Goal: Contribute content: Contribute content

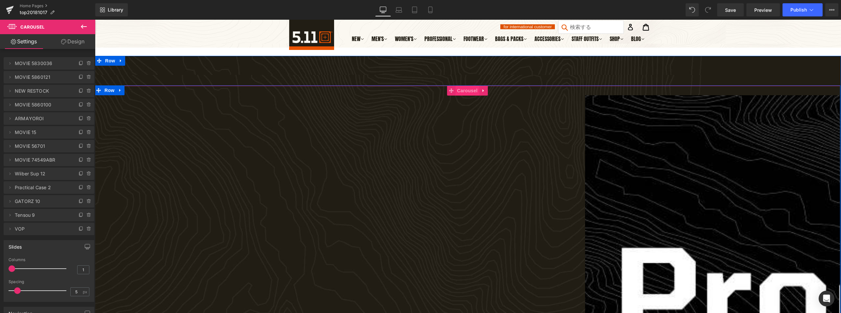
click at [473, 92] on span "Carousel" at bounding box center [467, 91] width 24 height 10
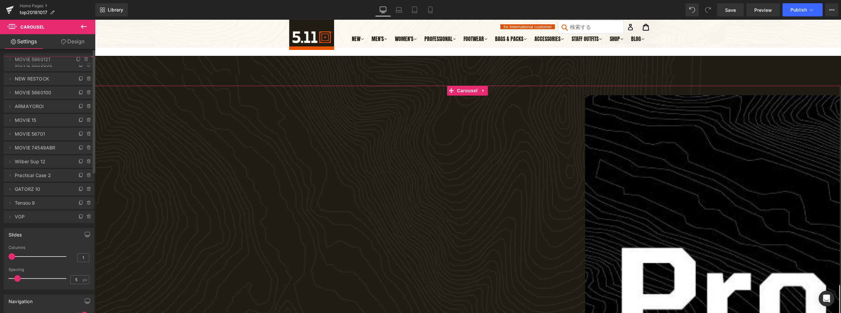
drag, startPoint x: 17, startPoint y: 77, endPoint x: 21, endPoint y: 59, distance: 18.0
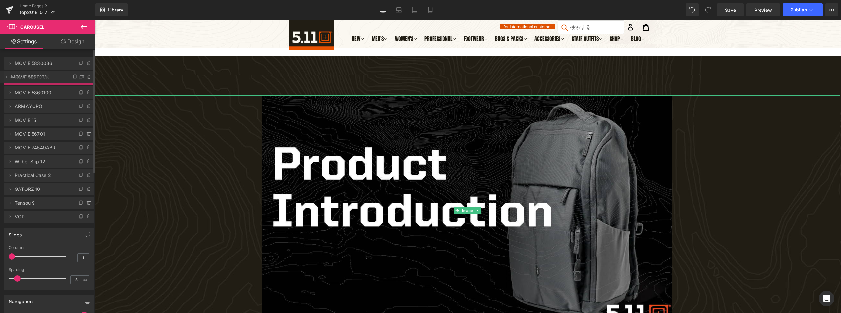
drag, startPoint x: 32, startPoint y: 64, endPoint x: 38, endPoint y: 77, distance: 14.8
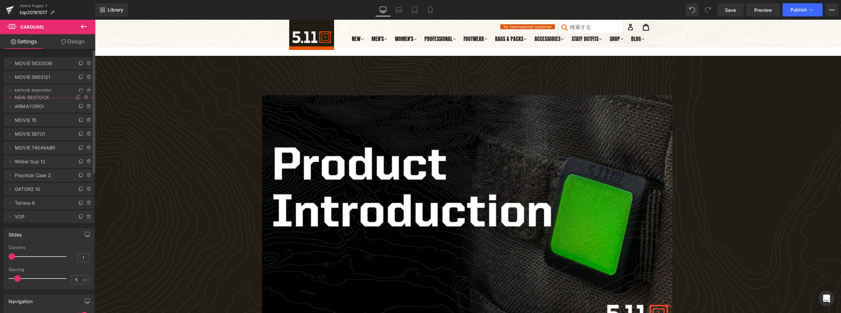
drag, startPoint x: 39, startPoint y: 73, endPoint x: 42, endPoint y: 93, distance: 20.5
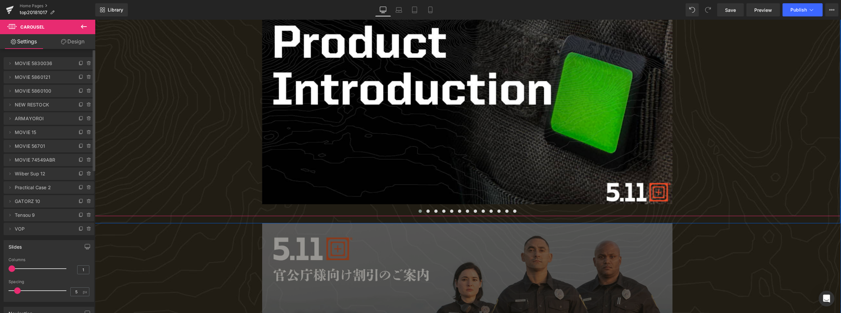
scroll to position [164, 0]
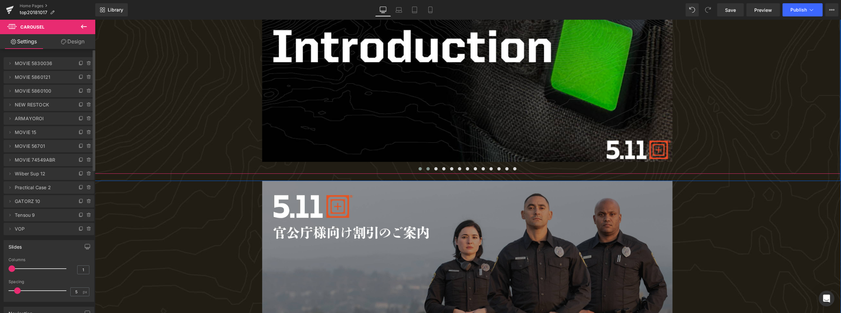
click at [426, 169] on span at bounding box center [427, 168] width 3 height 3
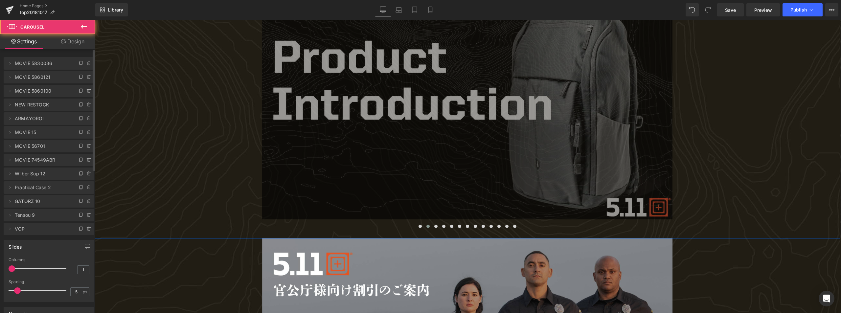
scroll to position [99, 0]
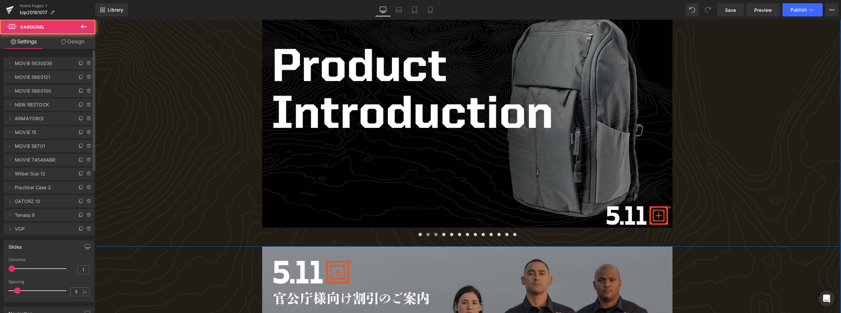
click at [435, 236] on span at bounding box center [435, 234] width 3 height 3
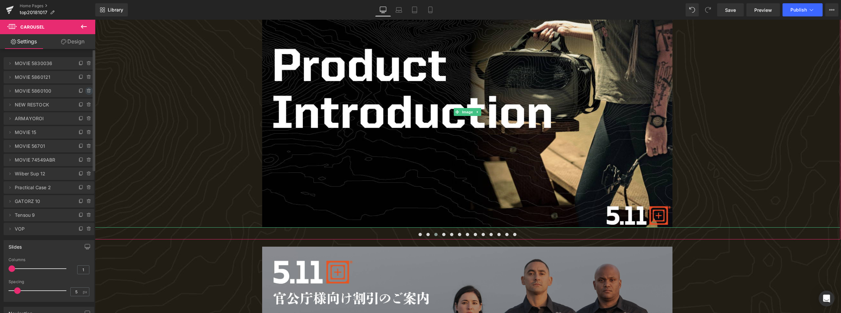
click at [86, 93] on icon at bounding box center [88, 90] width 5 height 5
click at [85, 91] on button "Delete" at bounding box center [82, 91] width 21 height 9
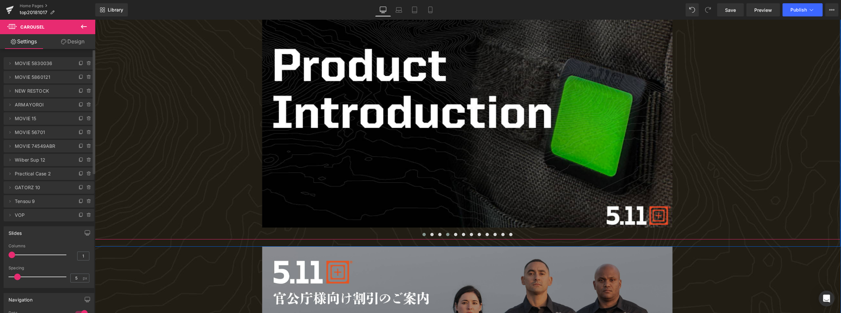
click at [447, 236] on span at bounding box center [447, 234] width 3 height 3
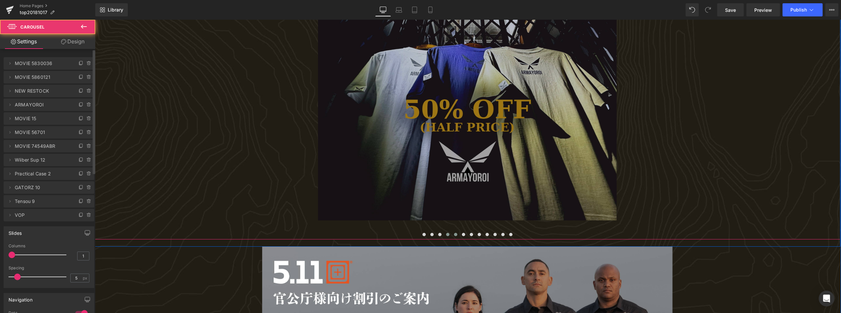
click at [454, 235] on span at bounding box center [455, 234] width 3 height 3
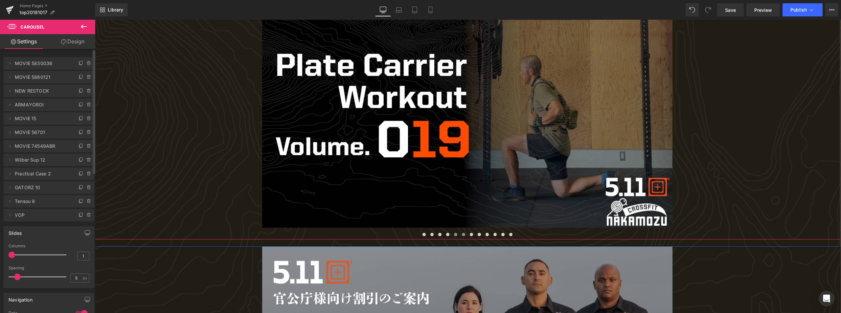
click at [465, 235] on button at bounding box center [463, 234] width 8 height 7
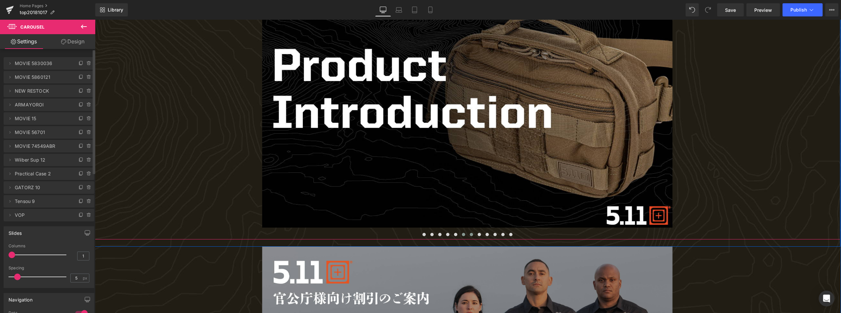
click at [471, 235] on span at bounding box center [471, 234] width 3 height 3
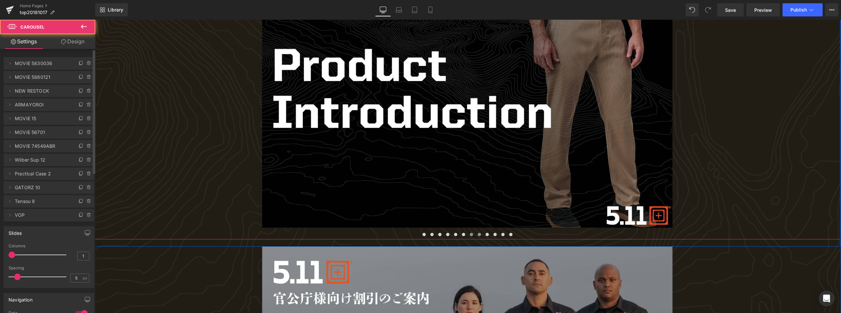
click at [478, 235] on span at bounding box center [479, 234] width 3 height 3
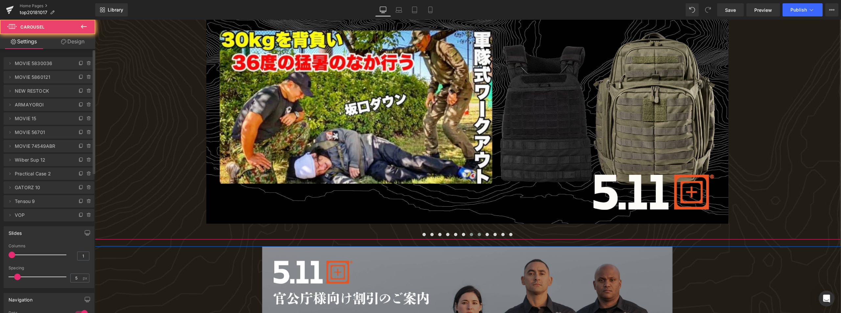
click at [471, 235] on span at bounding box center [471, 234] width 3 height 3
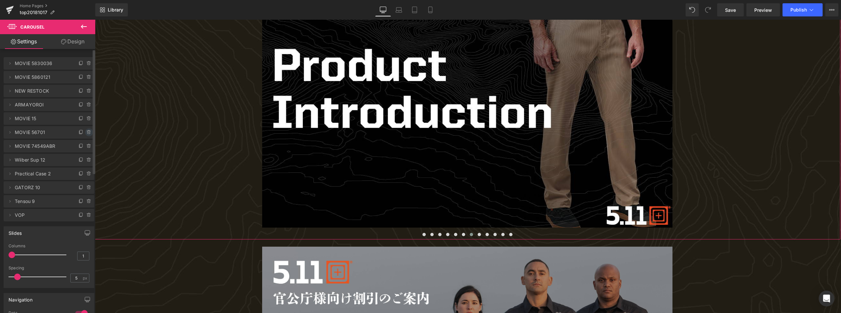
click at [86, 130] on icon at bounding box center [88, 132] width 5 height 5
click at [85, 132] on button "Delete" at bounding box center [82, 132] width 21 height 9
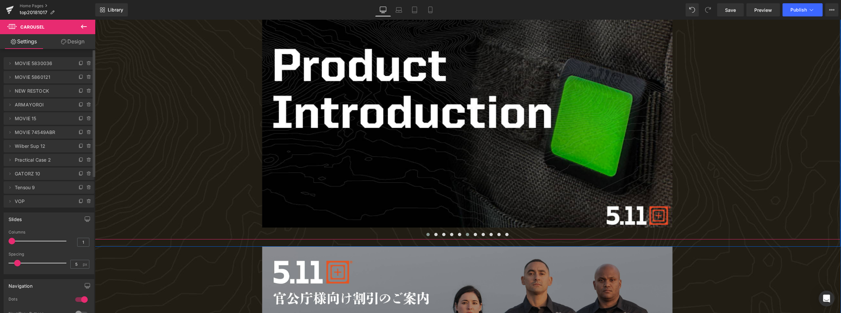
click at [466, 235] on span at bounding box center [467, 234] width 3 height 3
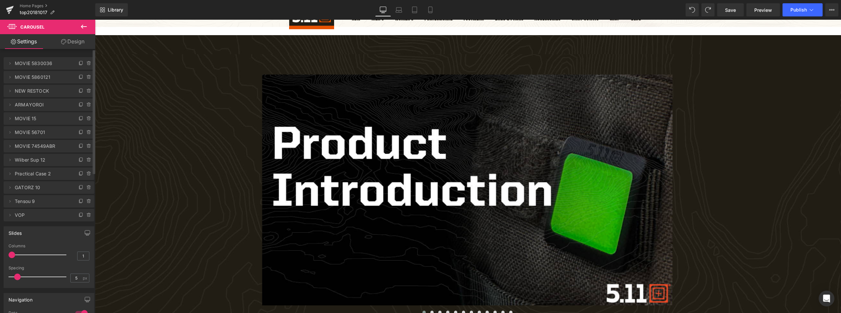
scroll to position [0, 0]
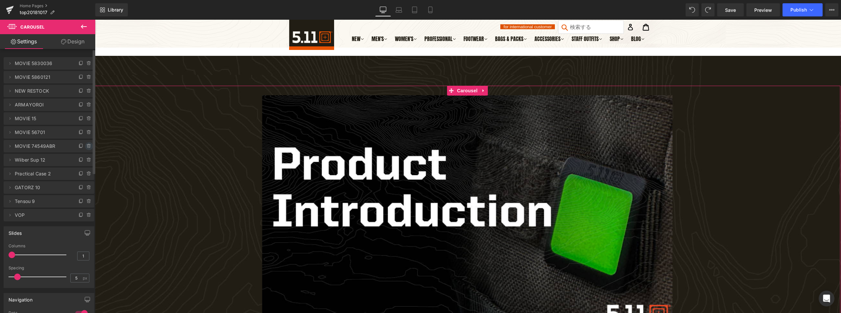
click at [88, 145] on icon at bounding box center [88, 144] width 1 height 1
click at [86, 147] on button "Delete" at bounding box center [82, 146] width 21 height 9
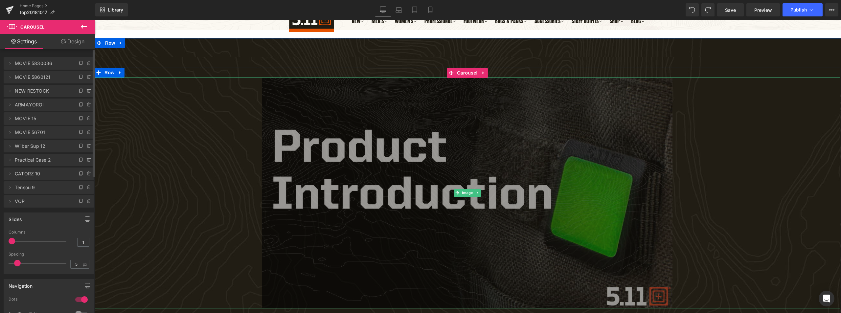
scroll to position [99, 0]
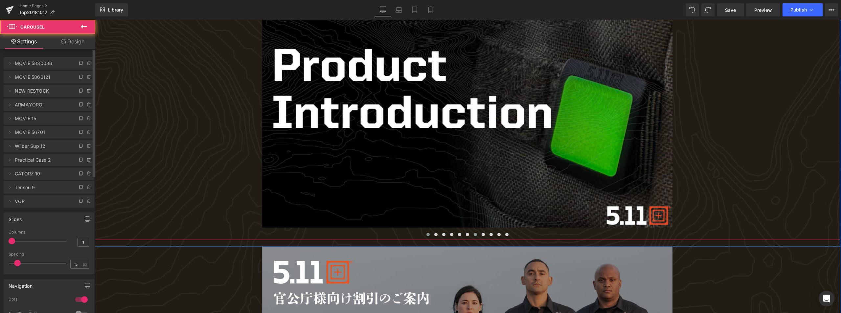
click at [475, 234] on span at bounding box center [475, 234] width 3 height 3
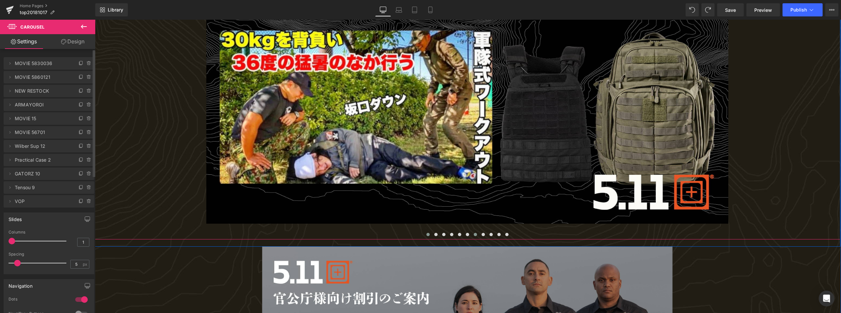
click at [427, 235] on span at bounding box center [427, 234] width 3 height 3
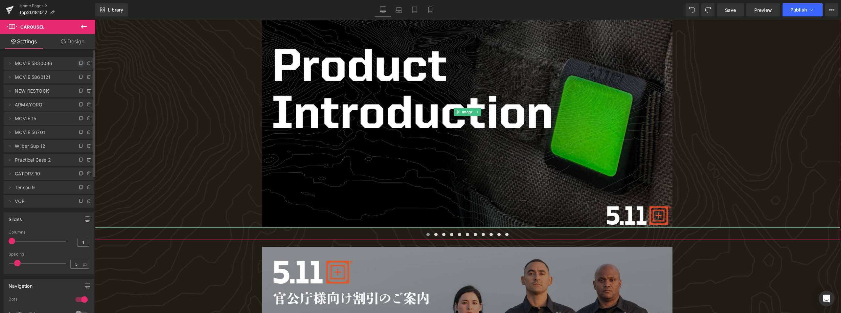
click at [78, 63] on icon at bounding box center [80, 63] width 5 height 5
drag, startPoint x: 10, startPoint y: 78, endPoint x: 12, endPoint y: 60, distance: 17.9
click at [12, 56] on ul "Delete Cancel MOVIE 5830036 MOVIE 5830036 Delete Cancel MOVIE 12 MOVIE 12 Delet…" at bounding box center [49, 56] width 91 height 0
drag, startPoint x: 26, startPoint y: 78, endPoint x: 45, endPoint y: 61, distance: 25.1
click at [36, 63] on span "MOVIE 12" at bounding box center [42, 63] width 55 height 12
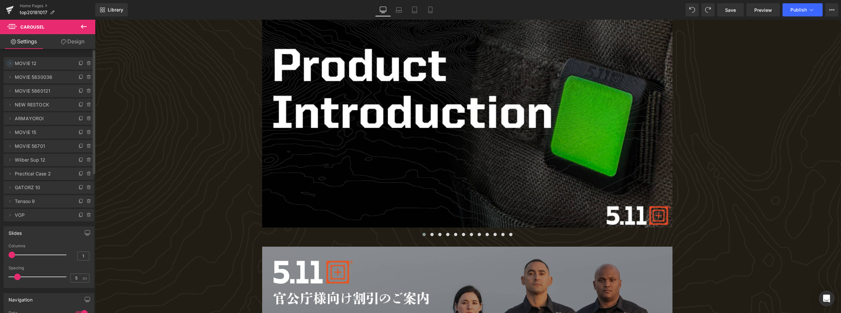
click at [11, 64] on icon at bounding box center [9, 63] width 5 height 5
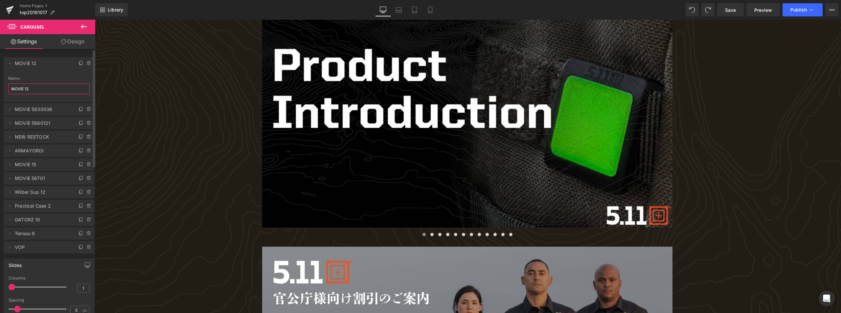
drag, startPoint x: 25, startPoint y: 89, endPoint x: 43, endPoint y: 88, distance: 17.5
click at [43, 88] on input "MOVIE 12" at bounding box center [48, 88] width 81 height 11
type input "MOVIE 56003"
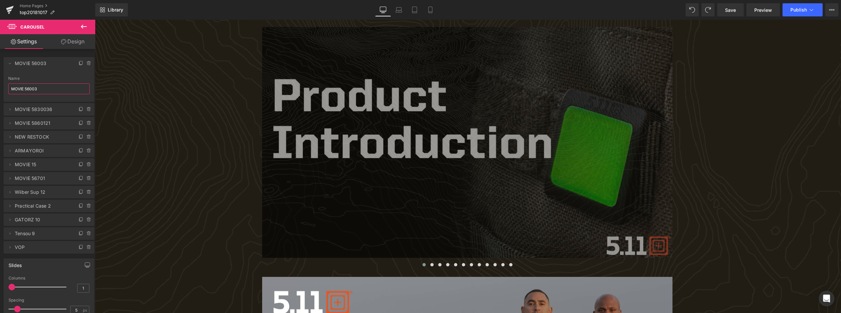
scroll to position [66, 0]
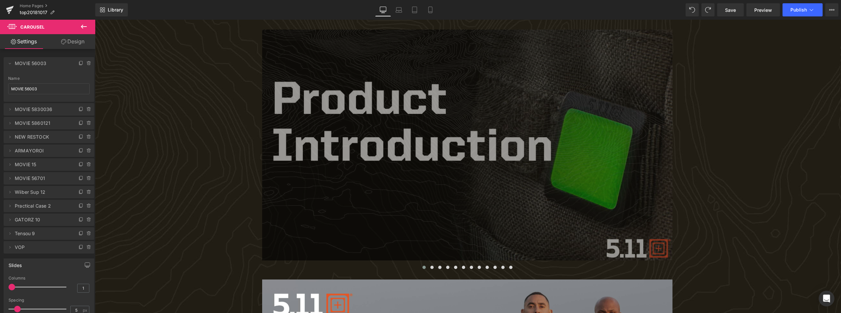
click at [464, 134] on img at bounding box center [467, 145] width 410 height 231
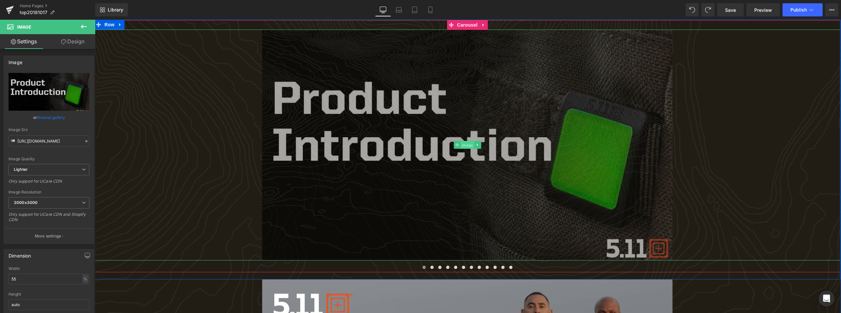
click at [465, 147] on span "Image" at bounding box center [467, 145] width 14 height 8
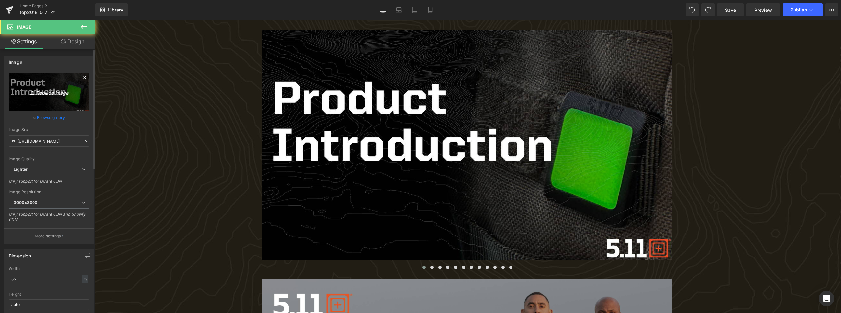
click at [64, 90] on icon "Replace Image" at bounding box center [49, 92] width 53 height 8
type input "C:\fakepath\PRODUCT INTRODUCTION MOVIE_018.jpg"
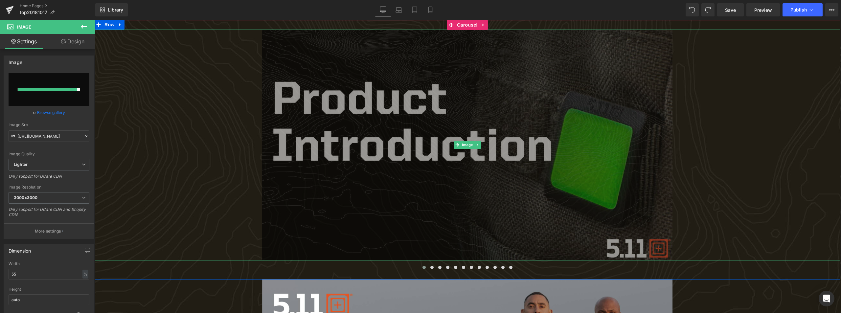
type input "[URL][DOMAIN_NAME]"
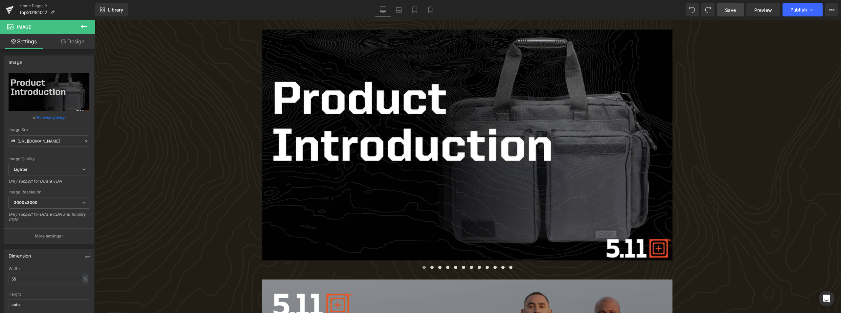
click at [726, 11] on span "Save" at bounding box center [730, 10] width 11 height 7
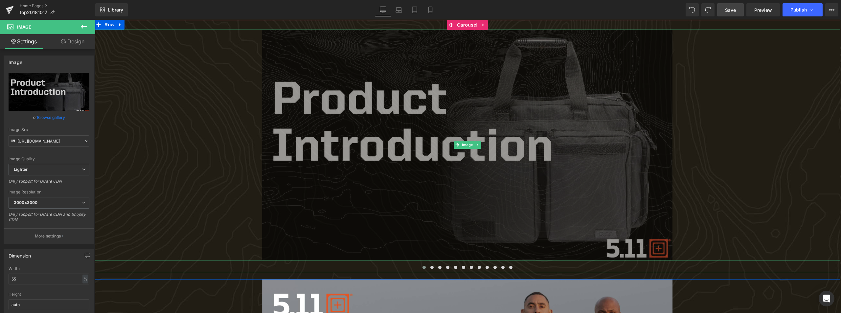
click at [407, 126] on img at bounding box center [467, 145] width 410 height 231
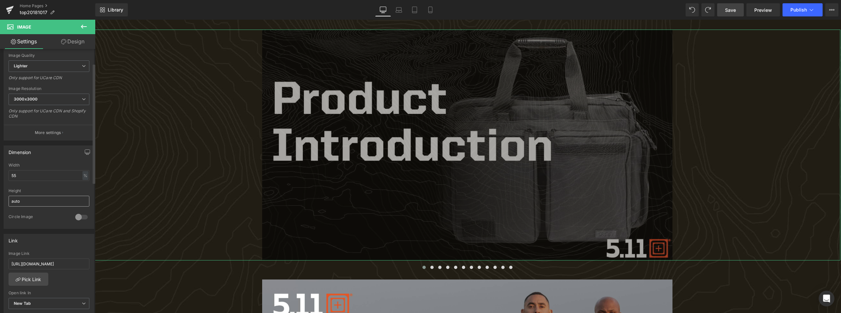
scroll to position [131, 0]
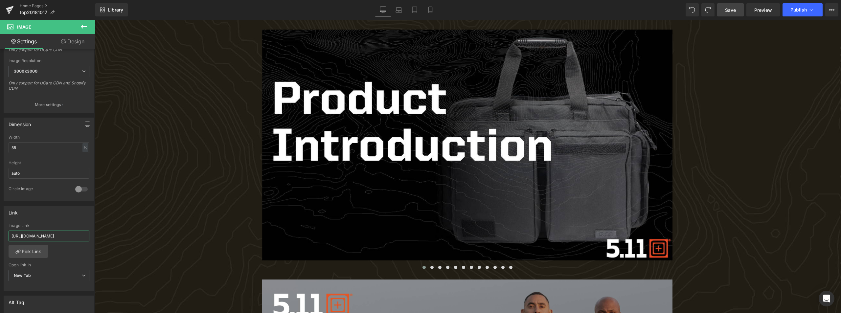
drag, startPoint x: 72, startPoint y: 235, endPoint x: -232, endPoint y: 249, distance: 303.5
click at [0, 249] on html "Image You are previewing how the will restyle your page. You can not edit Eleme…" at bounding box center [420, 156] width 841 height 313
type input "[URL][DOMAIN_NAME]"
click at [728, 11] on span "Save" at bounding box center [730, 10] width 11 height 7
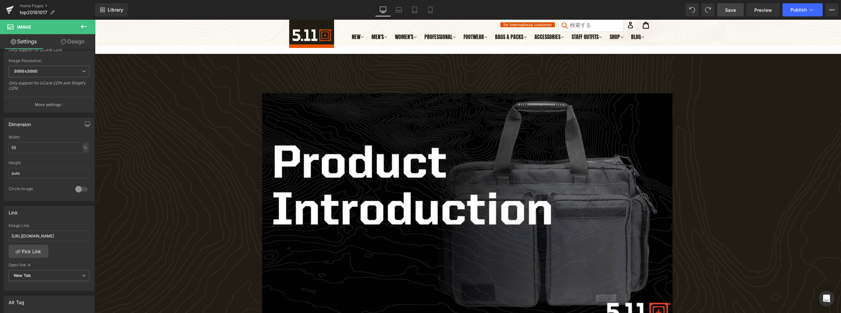
scroll to position [0, 0]
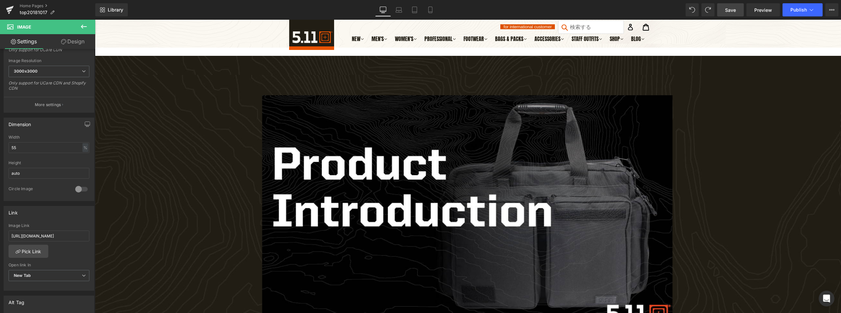
click at [726, 7] on span "Save" at bounding box center [730, 10] width 11 height 7
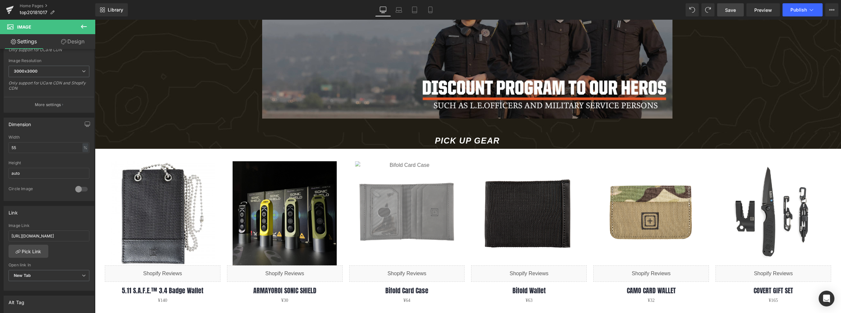
scroll to position [493, 0]
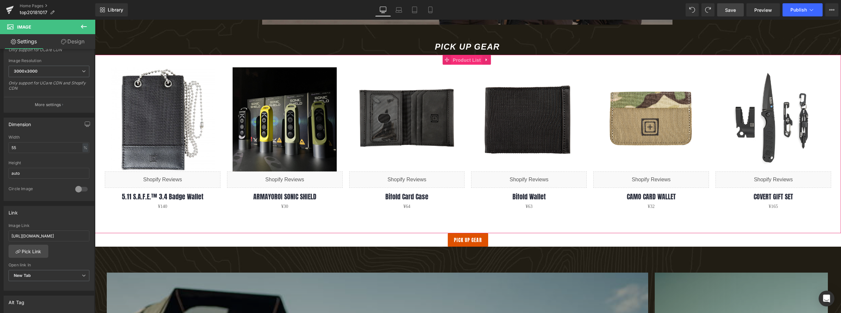
click at [462, 59] on span "Product List" at bounding box center [466, 60] width 31 height 10
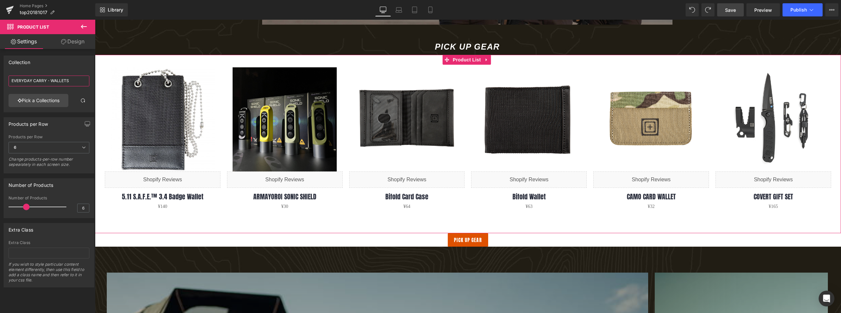
click at [74, 82] on input "EVERYDAY CARRY・WALLETS" at bounding box center [49, 81] width 81 height 11
drag, startPoint x: 74, startPoint y: 82, endPoint x: -429, endPoint y: 108, distance: 503.5
click at [0, 108] on html "Product List You are previewing how the will restyle your page. You can not edi…" at bounding box center [420, 156] width 841 height 313
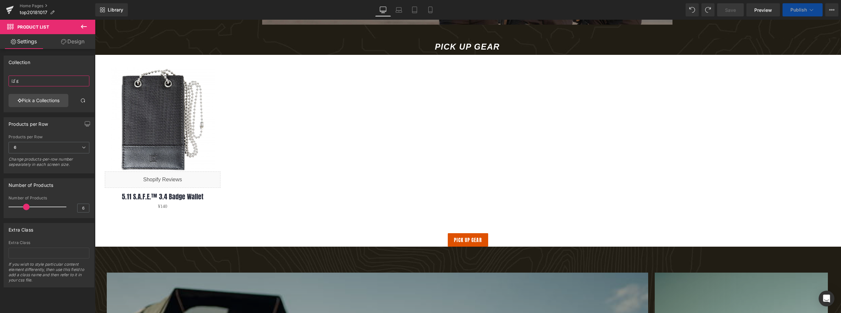
type input "ば"
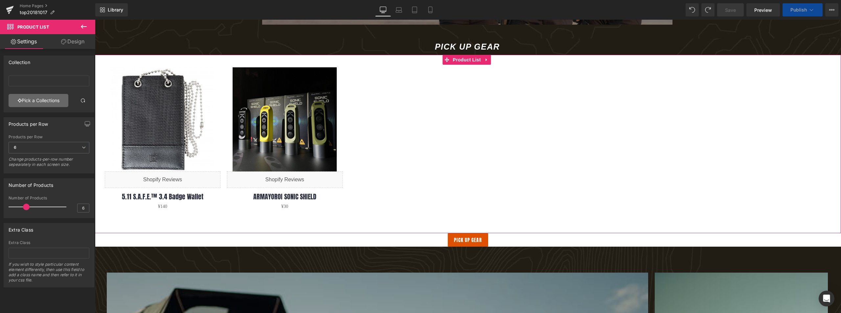
click at [47, 99] on link "Pick a Collections" at bounding box center [39, 100] width 60 height 13
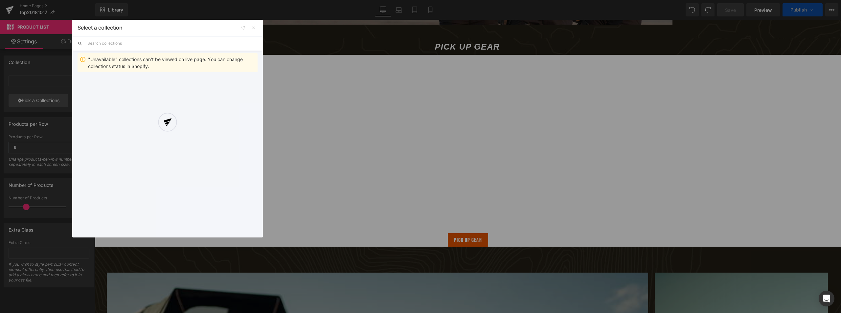
click at [110, 43] on div at bounding box center [167, 129] width 190 height 218
click at [117, 43] on input "text" at bounding box center [172, 43] width 170 height 14
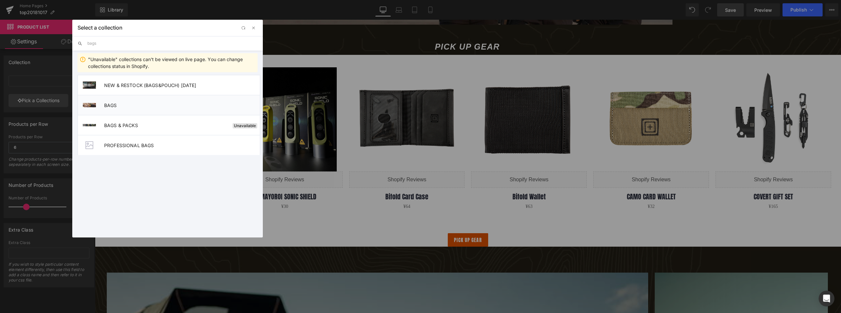
type input "bags"
click at [106, 103] on span "BAGS" at bounding box center [182, 105] width 156 height 6
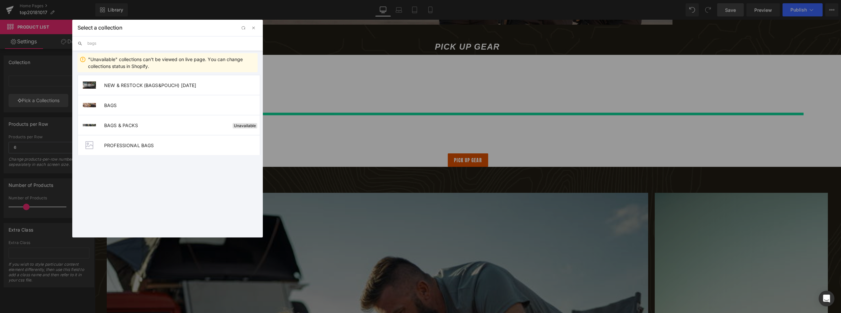
type input "BAGS"
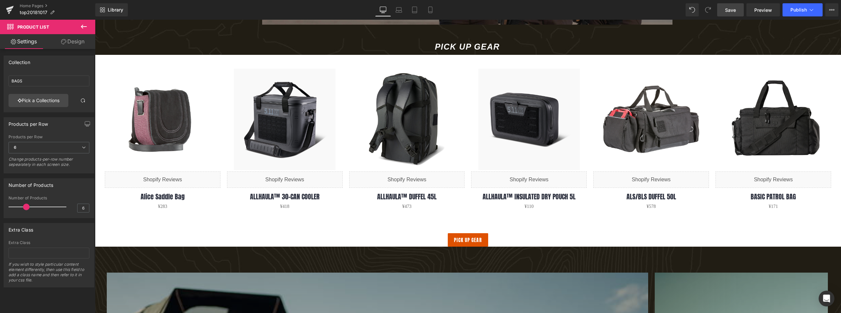
drag, startPoint x: 729, startPoint y: 11, endPoint x: 611, endPoint y: 171, distance: 199.6
click at [729, 11] on span "Save" at bounding box center [730, 10] width 11 height 7
